Goal: Information Seeking & Learning: Learn about a topic

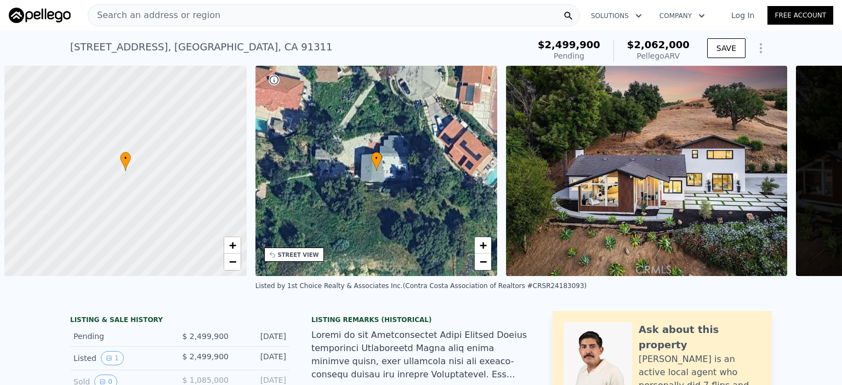
scroll to position [0, 208]
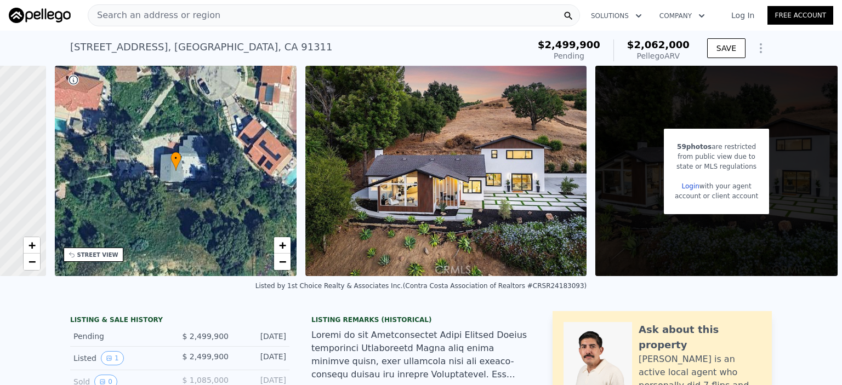
click at [473, 173] on img at bounding box center [445, 171] width 281 height 210
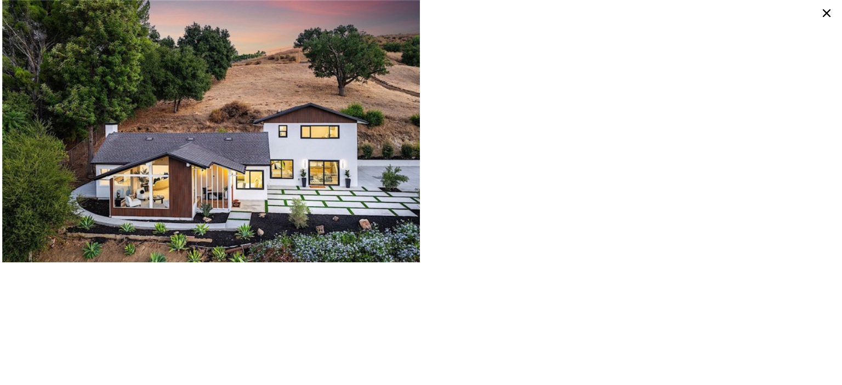
click at [826, 12] on icon at bounding box center [827, 13] width 8 height 8
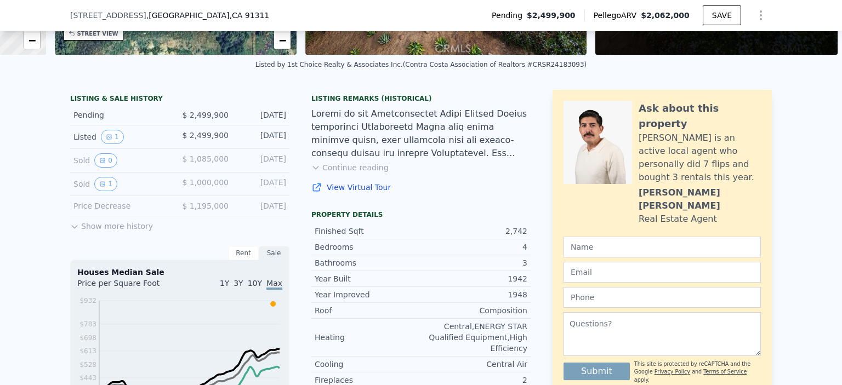
scroll to position [236, 0]
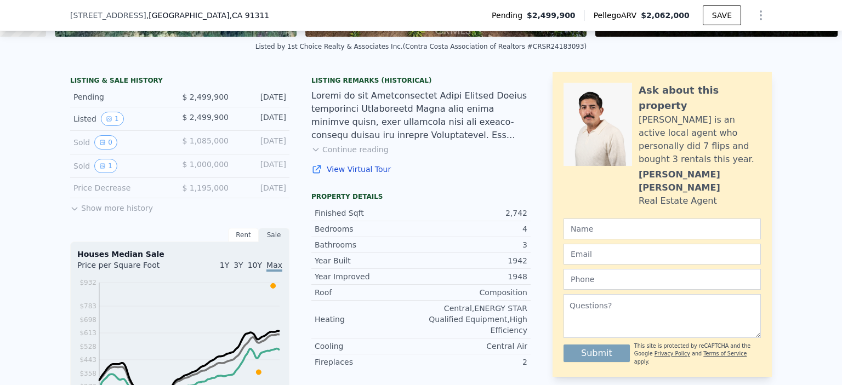
click at [345, 175] on link "View Virtual Tour" at bounding box center [420, 169] width 219 height 11
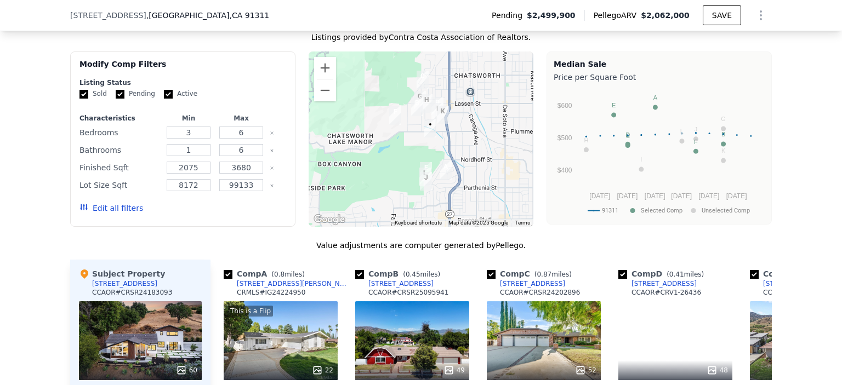
scroll to position [1205, 0]
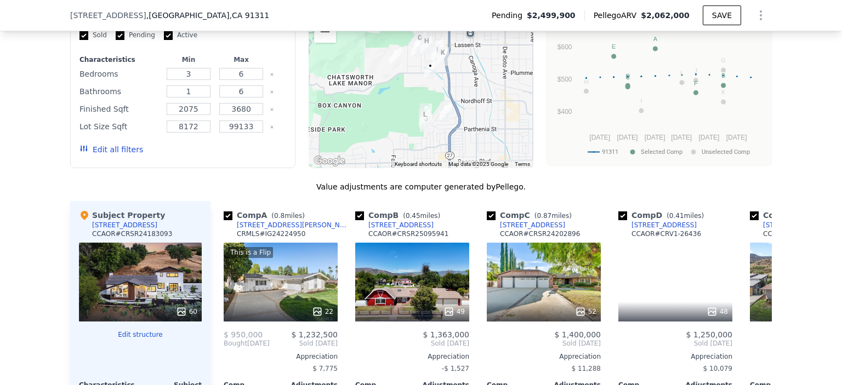
click at [186, 306] on div "60" at bounding box center [186, 311] width 21 height 11
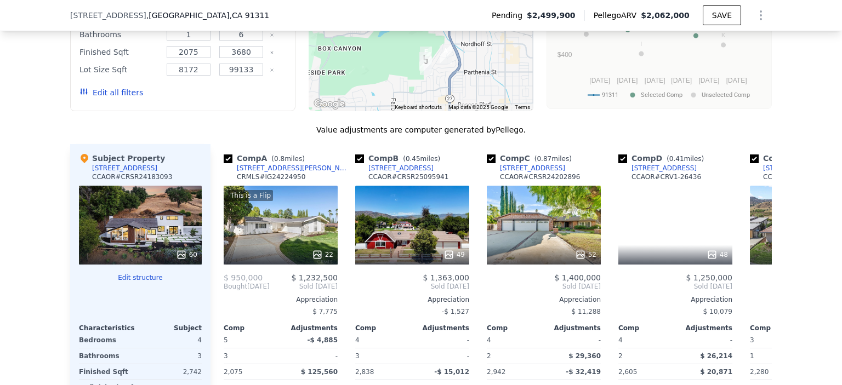
scroll to position [1252, 0]
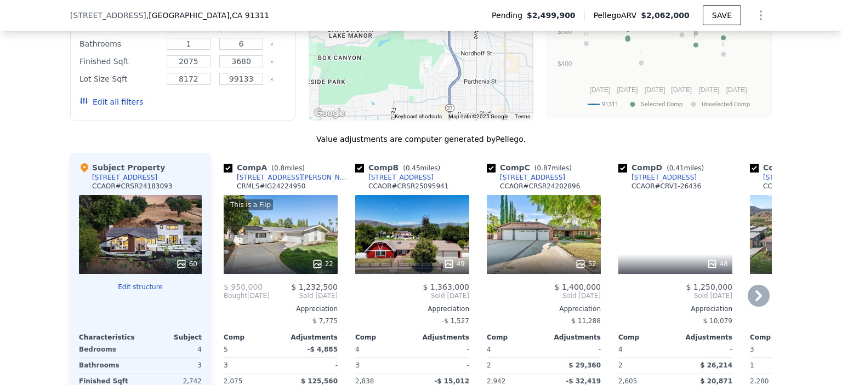
click at [751, 285] on icon at bounding box center [759, 296] width 22 height 22
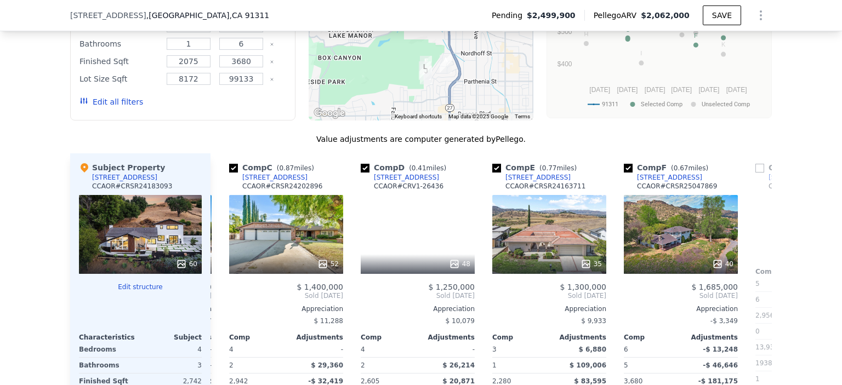
scroll to position [0, 263]
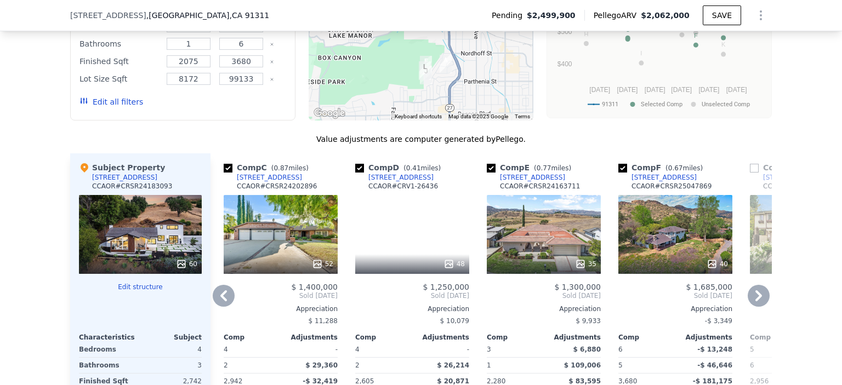
click at [751, 285] on icon at bounding box center [759, 296] width 22 height 22
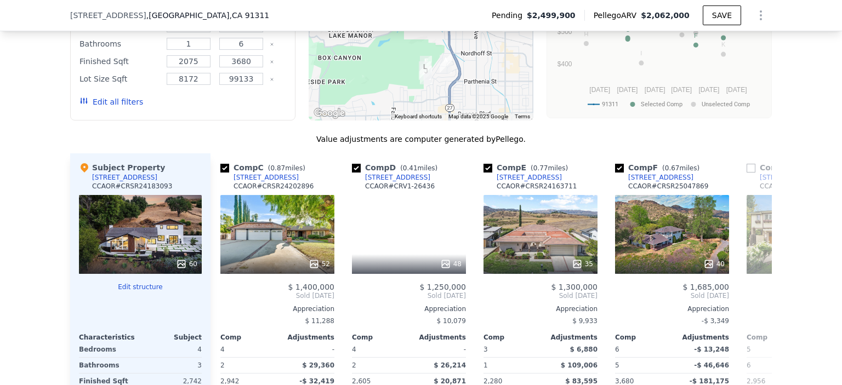
scroll to position [0, 526]
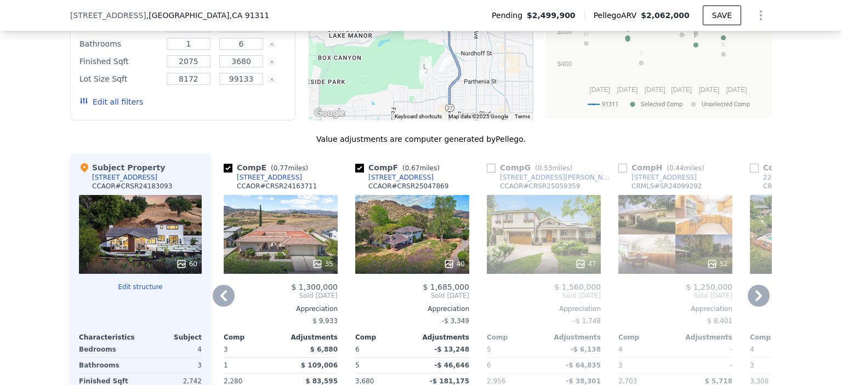
click at [751, 285] on icon at bounding box center [759, 296] width 22 height 22
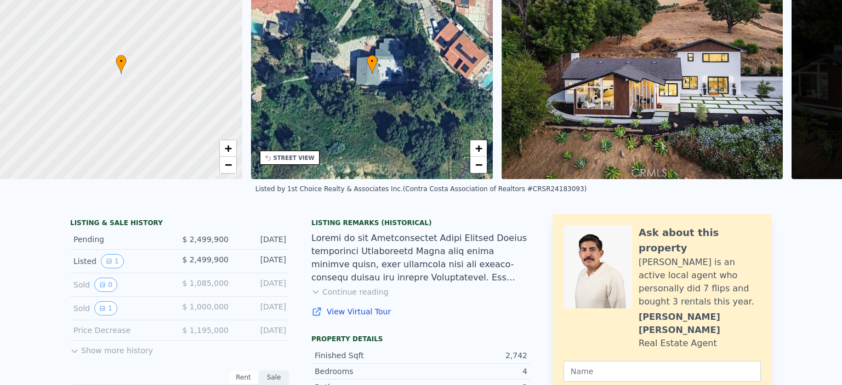
scroll to position [0, 0]
